Goal: Task Accomplishment & Management: Use online tool/utility

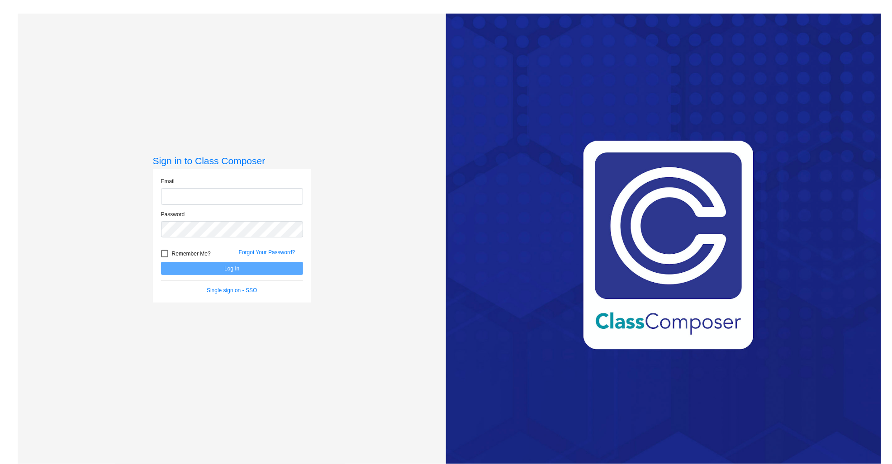
type input "[PERSON_NAME][EMAIL_ADDRESS][DOMAIN_NAME]"
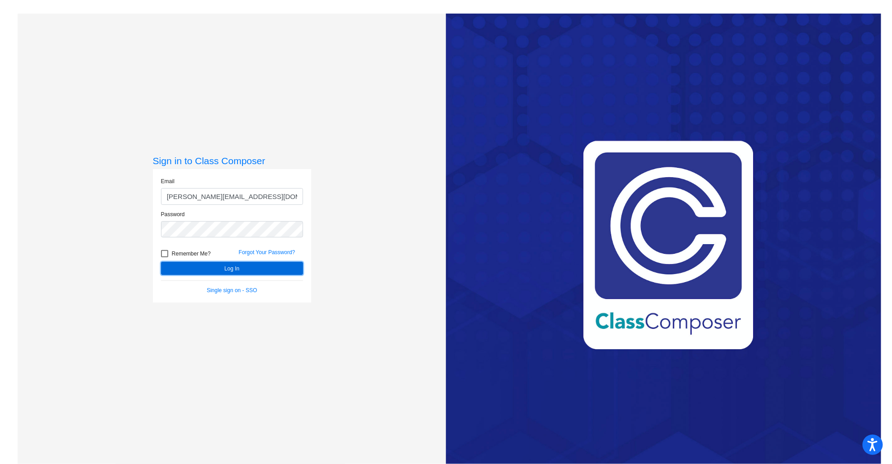
click at [254, 265] on button "Log In" at bounding box center [232, 268] width 142 height 13
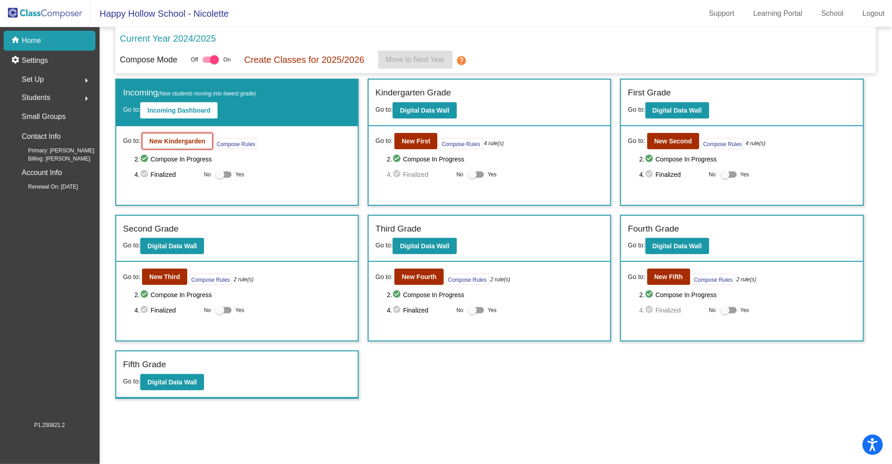
click at [185, 137] on b "New Kindergarden" at bounding box center [177, 140] width 56 height 7
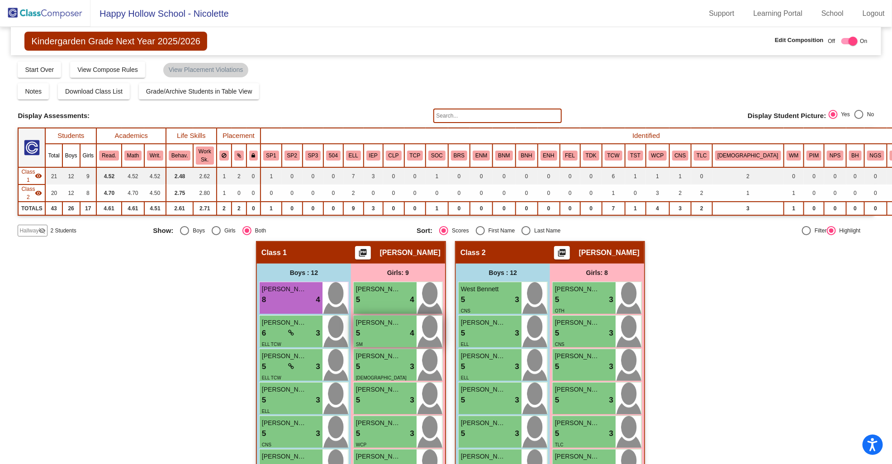
scroll to position [40, 0]
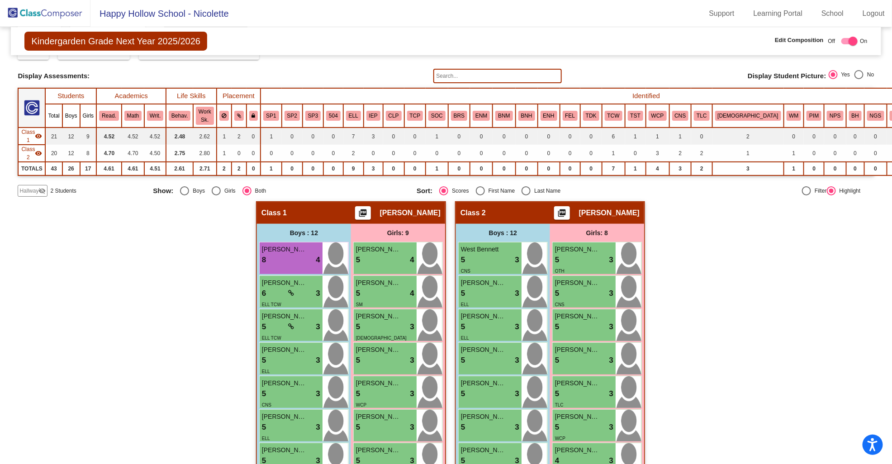
click at [473, 77] on input "text" at bounding box center [497, 76] width 128 height 14
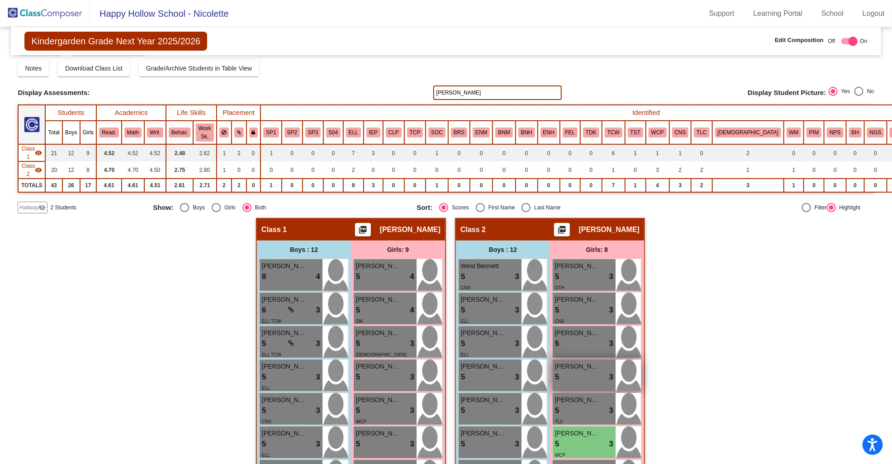
scroll to position [5, 0]
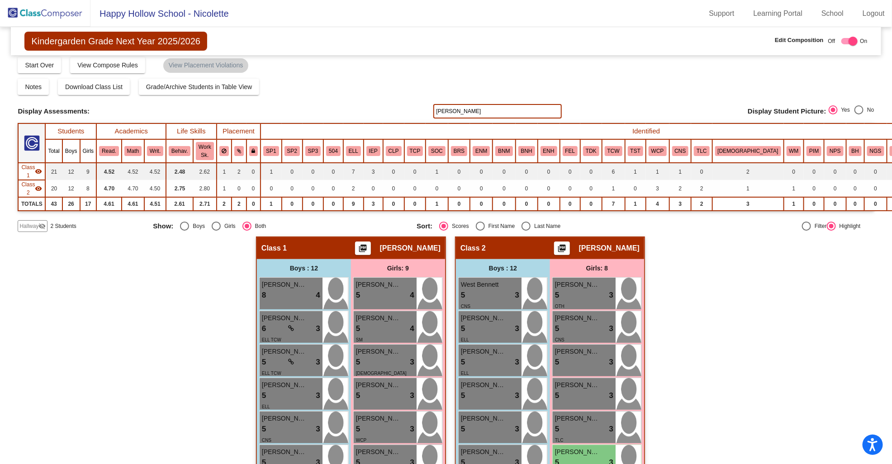
click at [439, 108] on input "[PERSON_NAME]" at bounding box center [497, 111] width 128 height 14
type input "[PERSON_NAME]"
click at [673, 336] on div "Hallway - Hallway Class picture_as_pdf Add Student First Name Last Name Student…" at bounding box center [446, 465] width 856 height 457
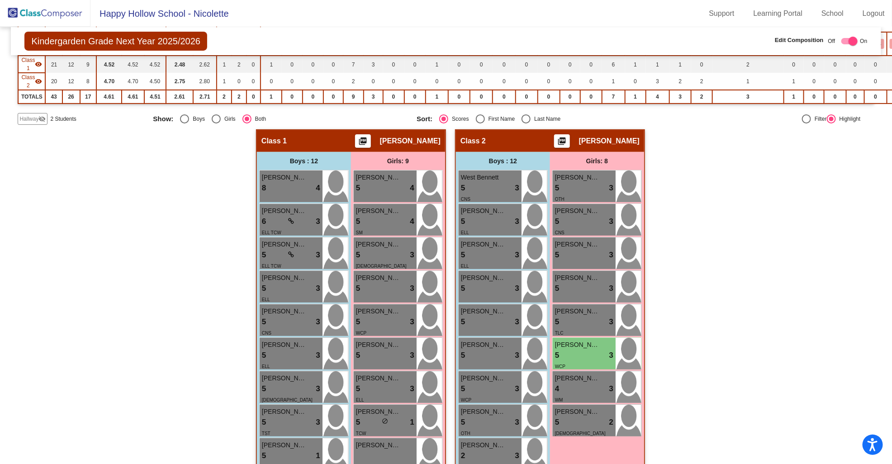
scroll to position [235, 0]
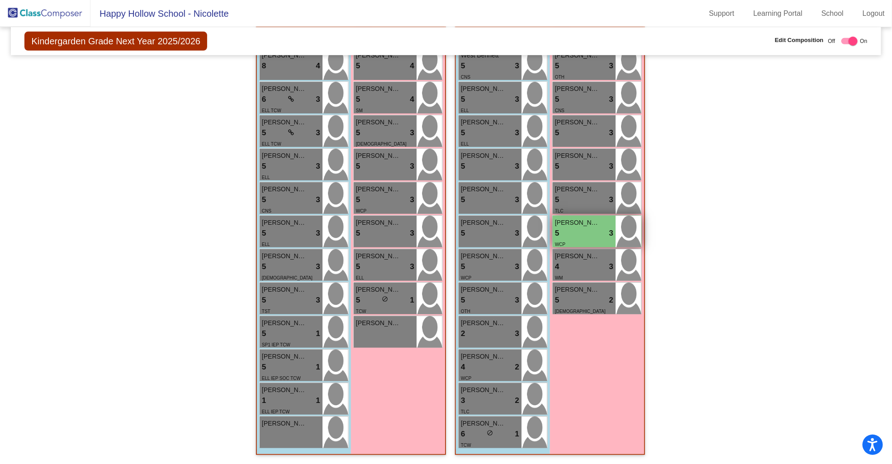
click at [573, 239] on div "WCP" at bounding box center [584, 243] width 58 height 9
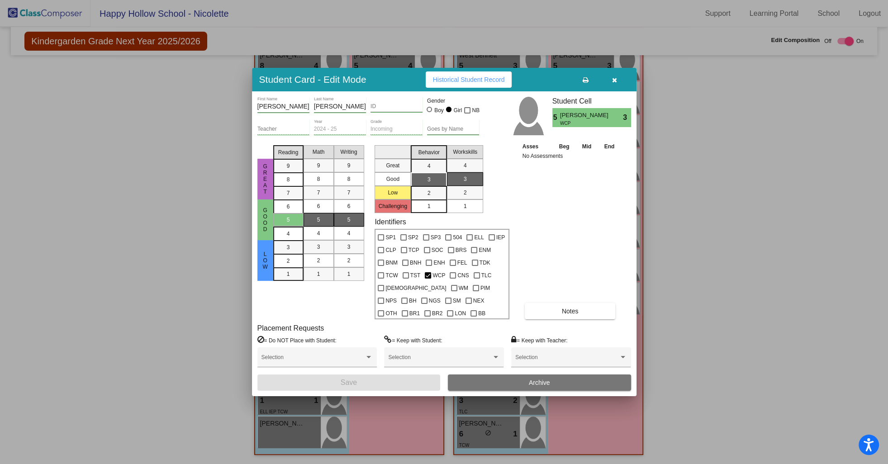
click at [708, 155] on div at bounding box center [444, 232] width 888 height 464
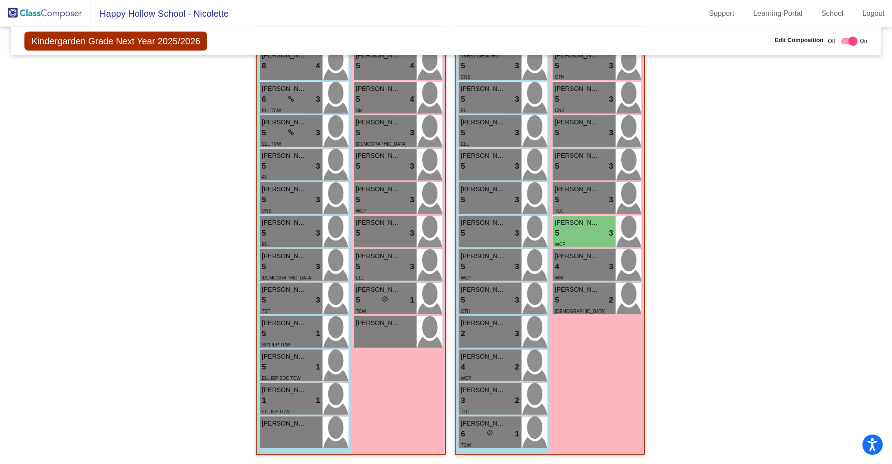
scroll to position [0, 0]
